Goal: Task Accomplishment & Management: Use online tool/utility

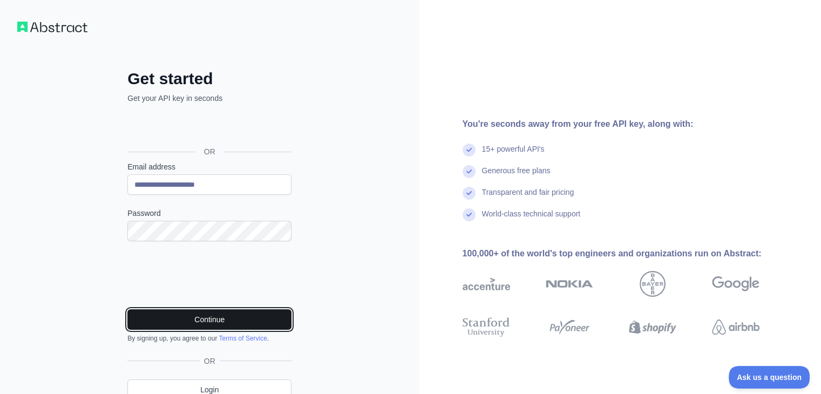
click at [219, 320] on button "Continue" at bounding box center [209, 319] width 164 height 21
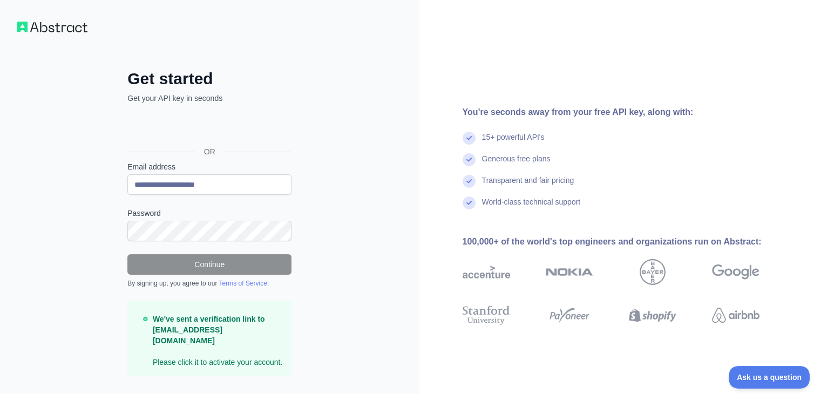
click at [215, 357] on div "We've sent a verification link to [EMAIL_ADDRESS][DOMAIN_NAME] Please click it …" at bounding box center [209, 339] width 164 height 76
click at [225, 356] on div "We've sent a verification link to [EMAIL_ADDRESS][DOMAIN_NAME] Please click it …" at bounding box center [209, 339] width 164 height 76
click at [205, 350] on p "We've sent a verification link to [EMAIL_ADDRESS][DOMAIN_NAME] Please click it …" at bounding box center [218, 341] width 130 height 54
drag, startPoint x: 205, startPoint y: 350, endPoint x: 172, endPoint y: 358, distance: 34.6
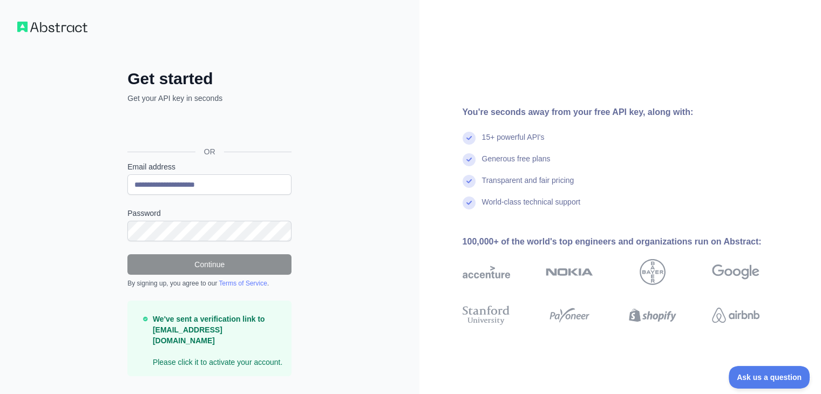
click at [172, 358] on div "We've sent a verification link to [EMAIL_ADDRESS][DOMAIN_NAME] Please click it …" at bounding box center [209, 339] width 164 height 76
click at [192, 350] on p "We've sent a verification link to [EMAIL_ADDRESS][DOMAIN_NAME] Please click it …" at bounding box center [218, 341] width 130 height 54
drag, startPoint x: 192, startPoint y: 350, endPoint x: 142, endPoint y: 350, distance: 50.2
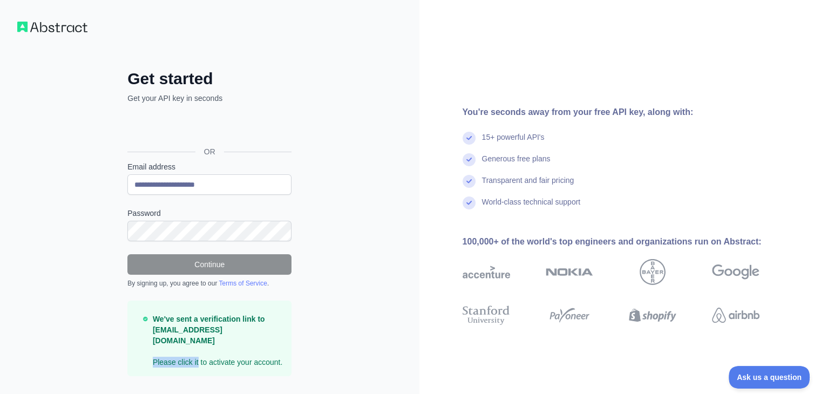
click at [142, 350] on div "We've sent a verification link to [EMAIL_ADDRESS][DOMAIN_NAME] Please click it …" at bounding box center [209, 339] width 164 height 76
click at [134, 301] on div "We've sent a verification link to [EMAIL_ADDRESS][DOMAIN_NAME] Please click it …" at bounding box center [209, 339] width 164 height 76
click at [249, 342] on p "We've sent a verification link to [EMAIL_ADDRESS][DOMAIN_NAME] Please click it …" at bounding box center [218, 341] width 130 height 54
click at [235, 353] on p "We've sent a verification link to [EMAIL_ADDRESS][DOMAIN_NAME] Please click it …" at bounding box center [218, 341] width 130 height 54
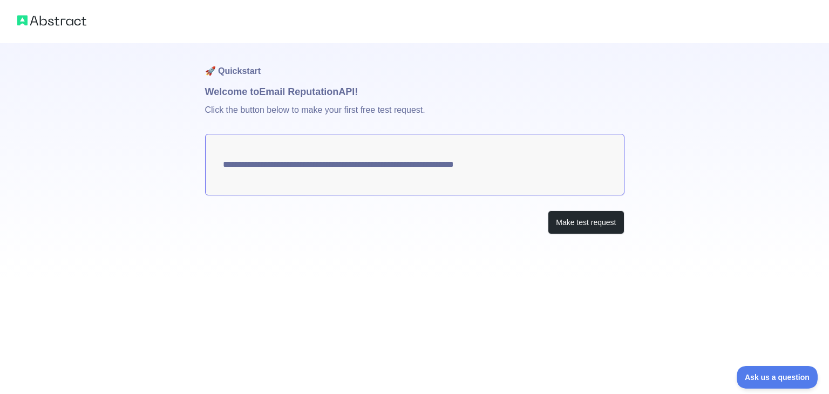
click at [467, 170] on textarea "**********" at bounding box center [414, 165] width 419 height 62
click at [580, 215] on button "Make test request" at bounding box center [586, 223] width 76 height 24
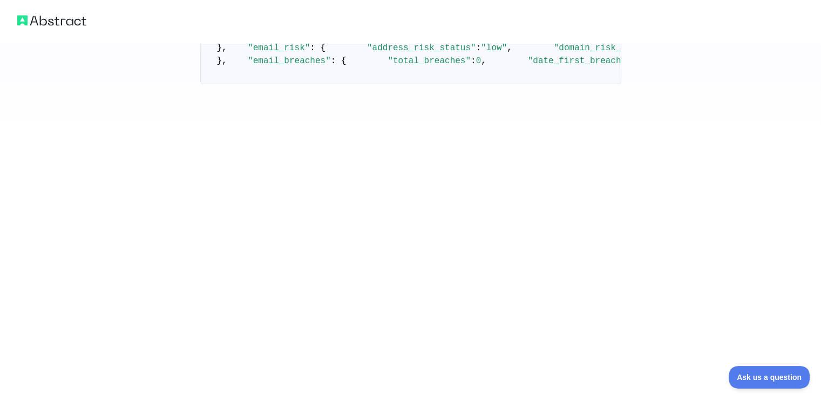
scroll to position [620, 0]
click at [764, 385] on button "Ask us a question" at bounding box center [763, 375] width 81 height 23
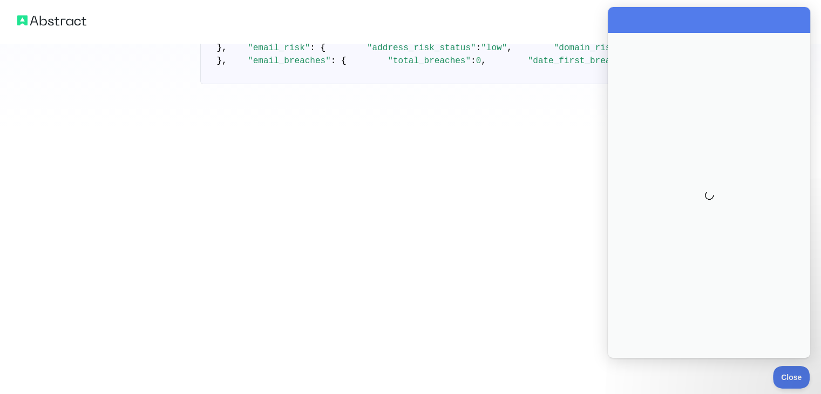
scroll to position [0, 0]
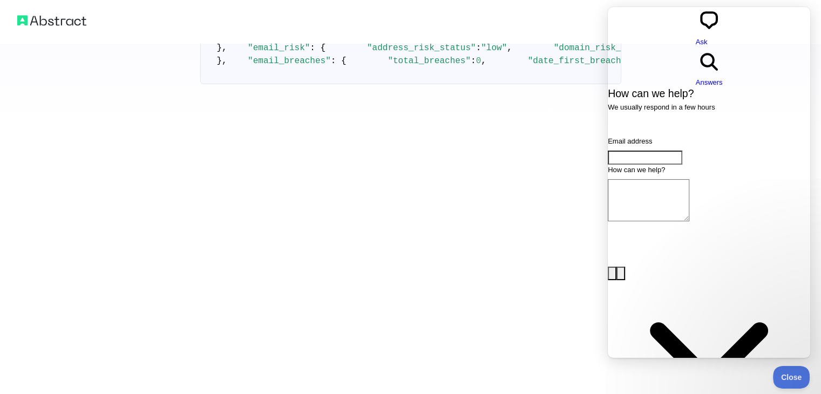
click at [545, 59] on pre "{ "email_address" : "zainabeman91@gmail.com" , "email_deliverability" : { "stat…" at bounding box center [410, 28] width 421 height 111
click at [478, 84] on pre "{ "email_address" : "zainabeman91@gmail.com" , "email_deliverability" : { "stat…" at bounding box center [410, 28] width 421 height 111
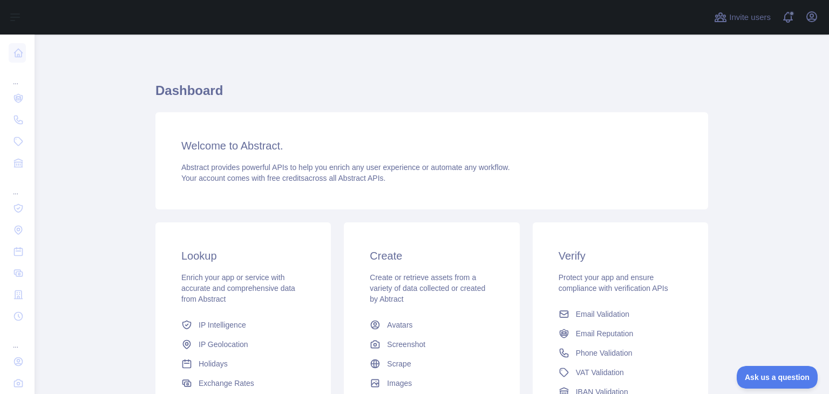
click at [713, 12] on div "Invite users View notifications Open user menu" at bounding box center [766, 17] width 109 height 35
click at [818, 21] on button "Open user menu" at bounding box center [811, 16] width 17 height 17
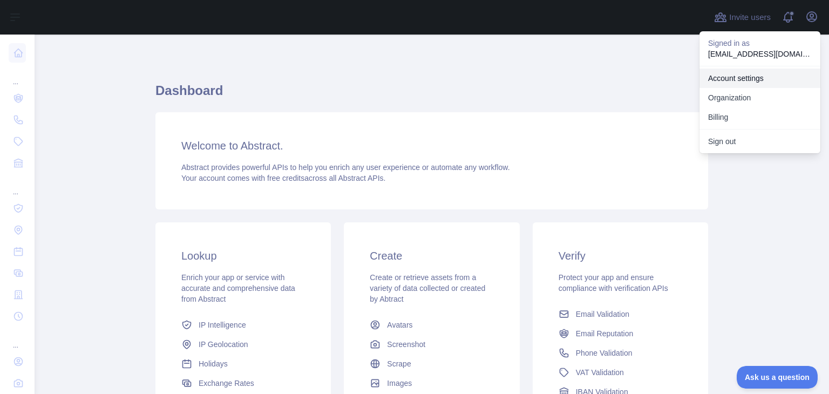
click at [731, 85] on link "Account settings" at bounding box center [760, 78] width 121 height 19
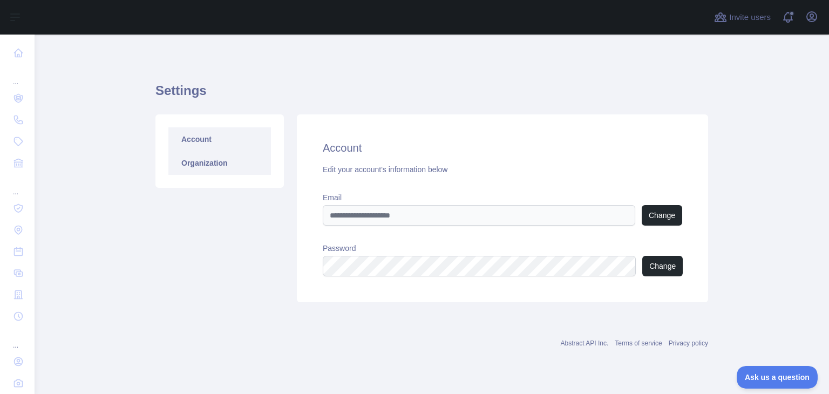
click at [218, 164] on link "Organization" at bounding box center [219, 163] width 103 height 24
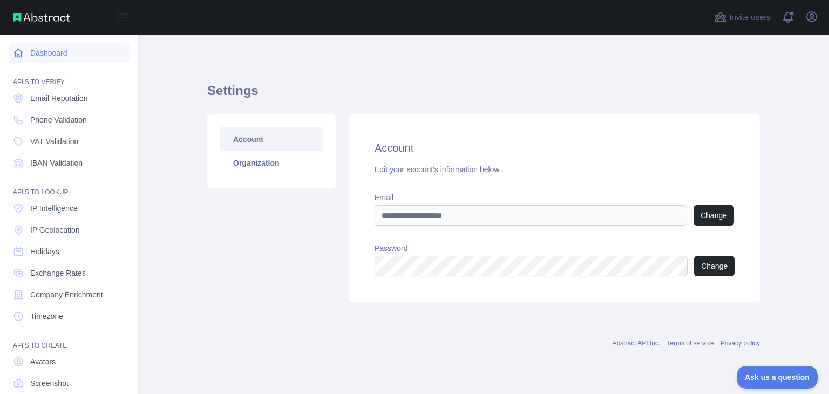
click at [76, 59] on link "Dashboard" at bounding box center [69, 52] width 121 height 19
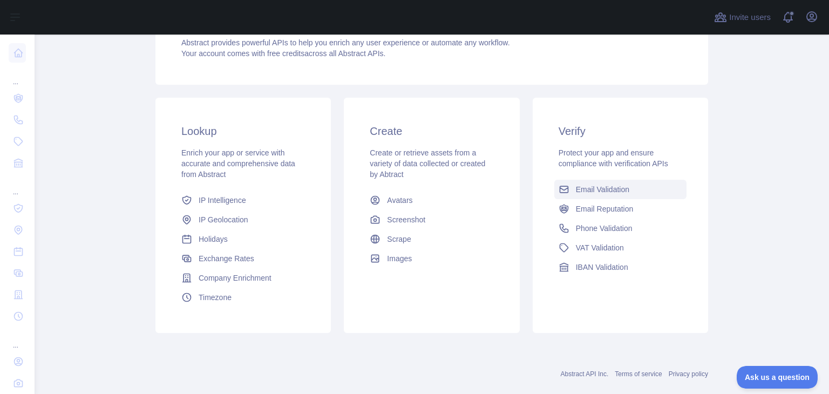
scroll to position [144, 0]
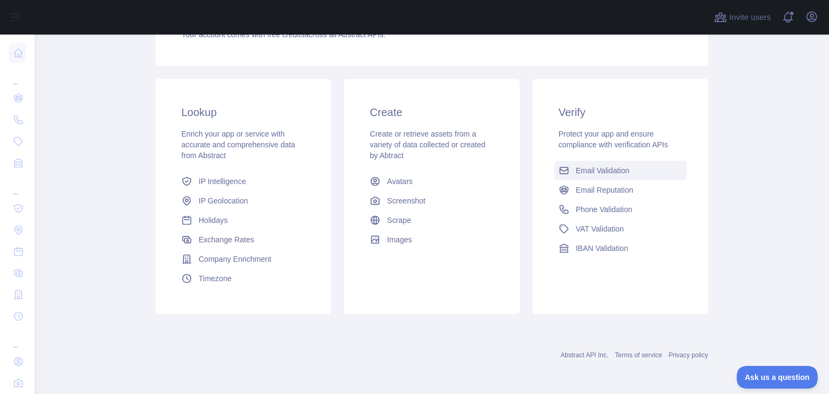
click at [598, 170] on span "Email Validation" at bounding box center [602, 170] width 53 height 11
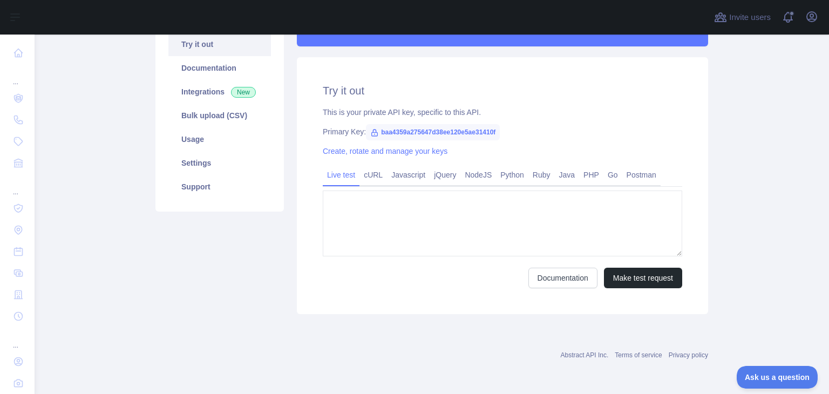
type textarea "**********"
